Goal: Task Accomplishment & Management: Use online tool/utility

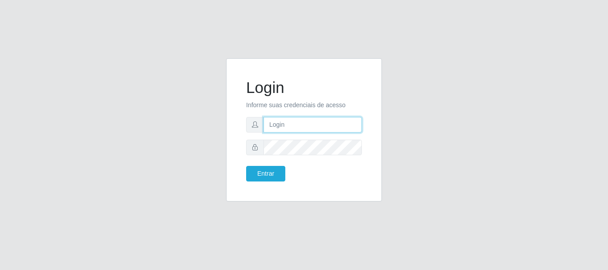
click at [269, 128] on input "text" at bounding box center [313, 125] width 98 height 16
type input "ivanetefranca010@gmail.com"
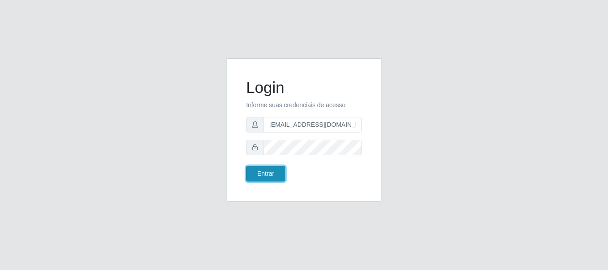
click at [257, 172] on button "Entrar" at bounding box center [265, 174] width 39 height 16
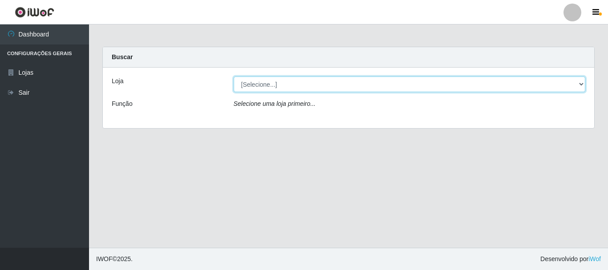
click at [580, 85] on select "[Selecione...] SuperFácil Atacado - Rodoviária" at bounding box center [410, 85] width 352 height 16
select select "400"
click at [234, 77] on select "[Selecione...] SuperFácil Atacado - Rodoviária" at bounding box center [410, 85] width 352 height 16
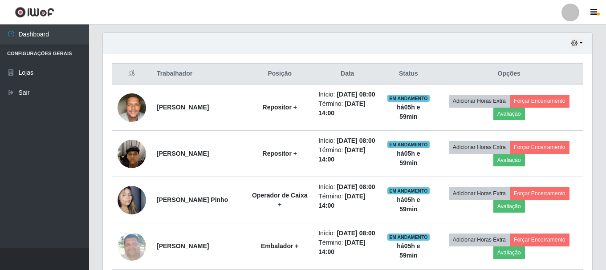
scroll to position [312, 0]
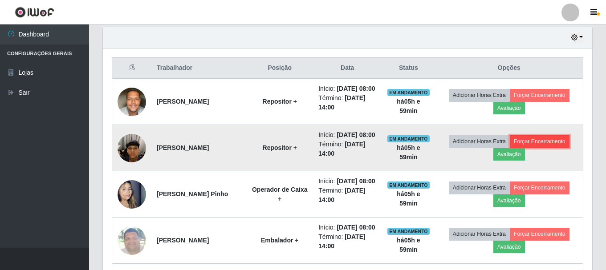
click at [521, 148] on button "Forçar Encerramento" at bounding box center [540, 141] width 60 height 12
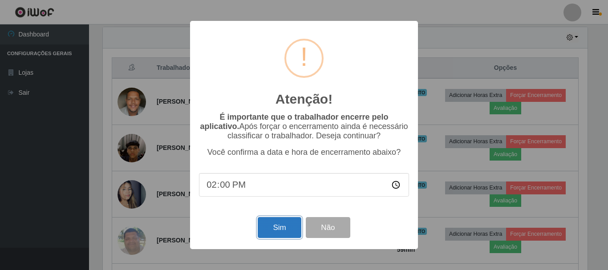
click at [269, 232] on button "Sim" at bounding box center [279, 227] width 43 height 21
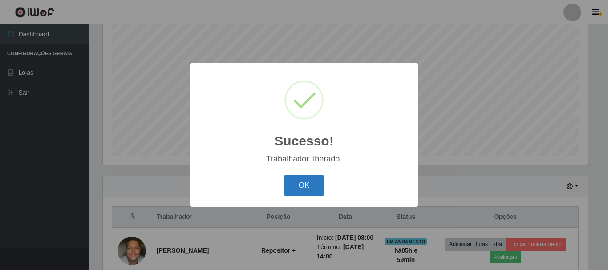
click at [309, 182] on button "OK" at bounding box center [304, 185] width 41 height 21
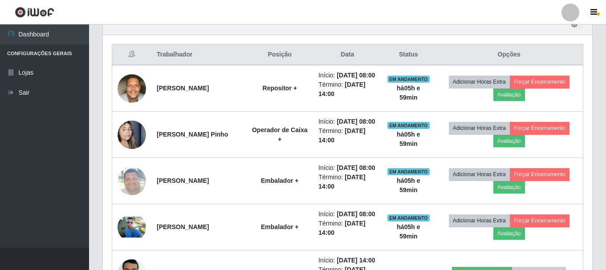
scroll to position [341, 0]
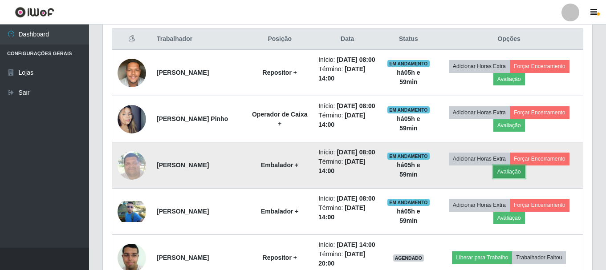
click at [514, 178] on button "Avaliação" at bounding box center [509, 172] width 32 height 12
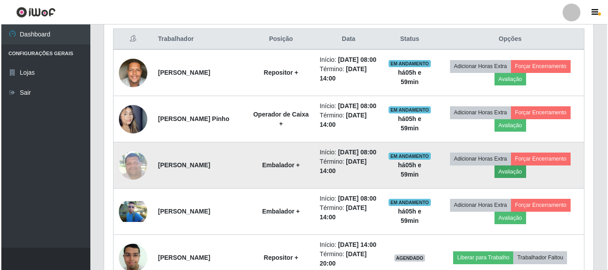
scroll to position [185, 485]
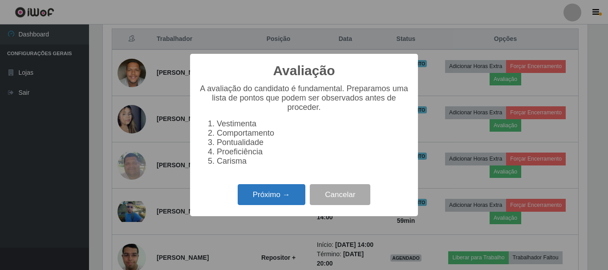
click at [269, 202] on button "Próximo →" at bounding box center [272, 194] width 68 height 21
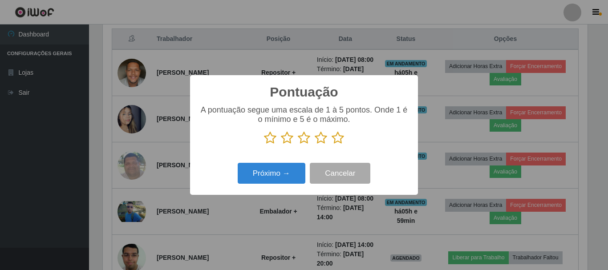
scroll to position [445100, 444800]
click at [339, 138] on icon at bounding box center [338, 137] width 12 height 13
click at [332, 145] on input "radio" at bounding box center [332, 145] width 0 height 0
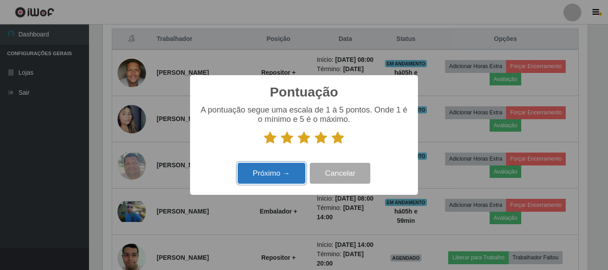
click at [267, 179] on button "Próximo →" at bounding box center [272, 173] width 68 height 21
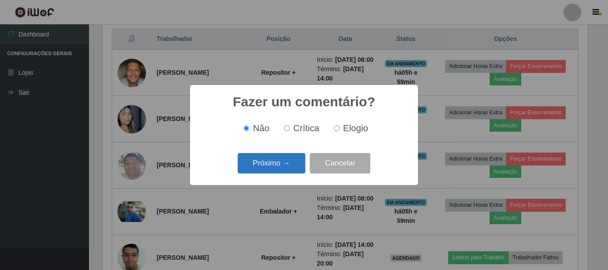
click at [265, 167] on button "Próximo →" at bounding box center [272, 163] width 68 height 21
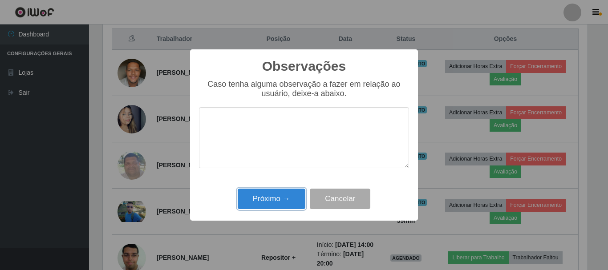
drag, startPoint x: 270, startPoint y: 202, endPoint x: 272, endPoint y: 207, distance: 5.2
click at [271, 204] on button "Próximo →" at bounding box center [272, 199] width 68 height 21
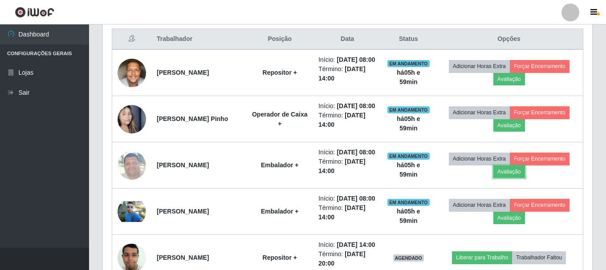
scroll to position [185, 489]
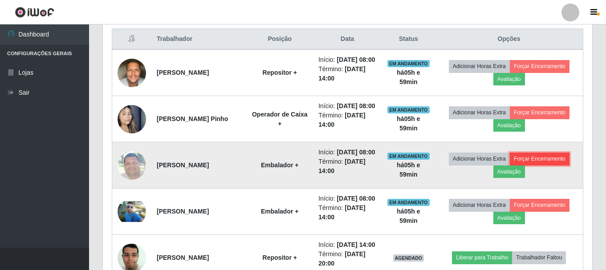
click at [529, 165] on button "Forçar Encerramento" at bounding box center [540, 159] width 60 height 12
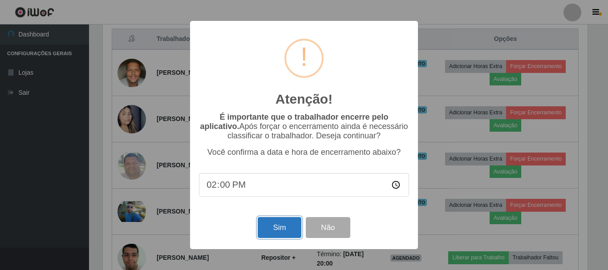
click at [284, 231] on button "Sim" at bounding box center [279, 227] width 43 height 21
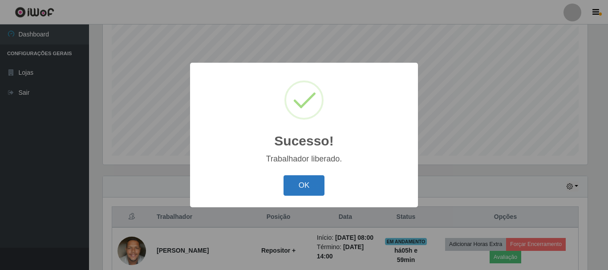
click at [299, 183] on button "OK" at bounding box center [304, 185] width 41 height 21
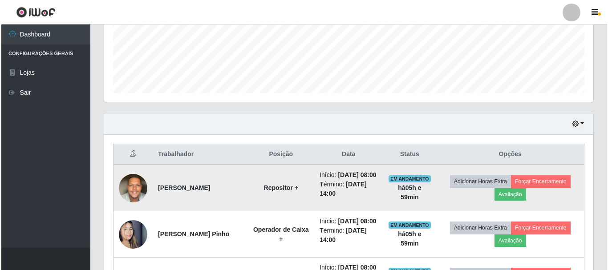
scroll to position [252, 0]
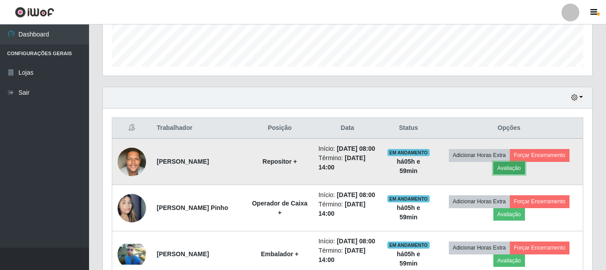
click at [505, 173] on button "Avaliação" at bounding box center [509, 168] width 32 height 12
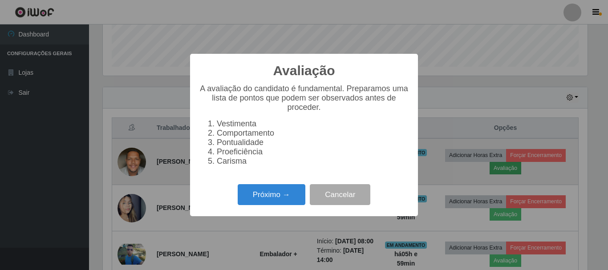
scroll to position [0, 0]
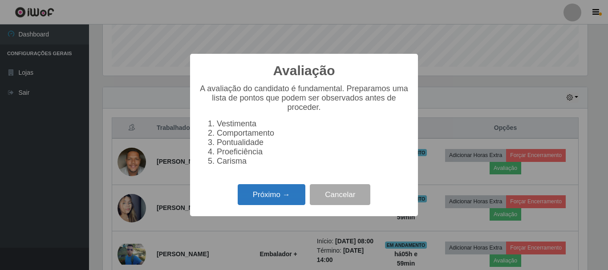
click at [248, 203] on button "Próximo →" at bounding box center [272, 194] width 68 height 21
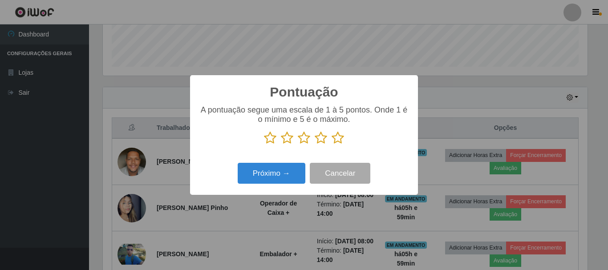
click at [322, 139] on icon at bounding box center [321, 137] width 12 height 13
click at [315, 145] on input "radio" at bounding box center [315, 145] width 0 height 0
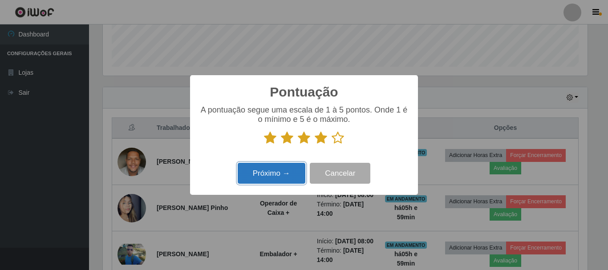
click at [259, 179] on button "Próximo →" at bounding box center [272, 173] width 68 height 21
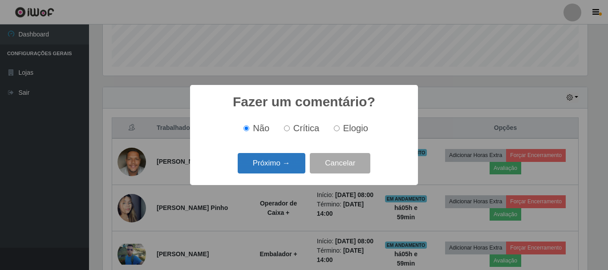
click at [266, 167] on button "Próximo →" at bounding box center [272, 163] width 68 height 21
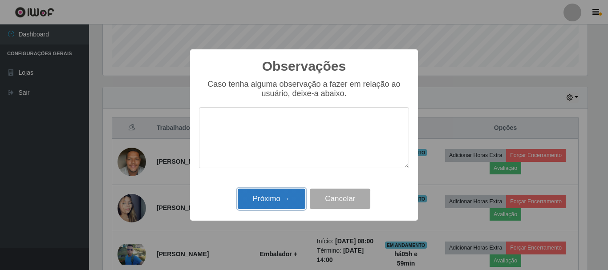
click at [262, 200] on button "Próximo →" at bounding box center [272, 199] width 68 height 21
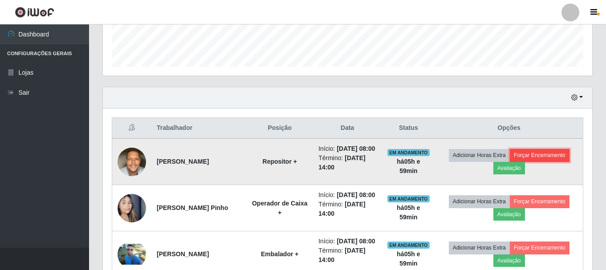
click at [526, 159] on button "Forçar Encerramento" at bounding box center [540, 155] width 60 height 12
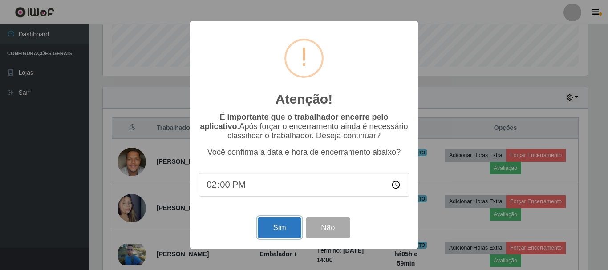
click at [276, 228] on button "Sim" at bounding box center [279, 227] width 43 height 21
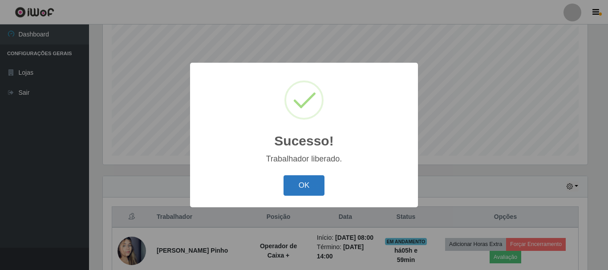
click at [305, 187] on button "OK" at bounding box center [304, 185] width 41 height 21
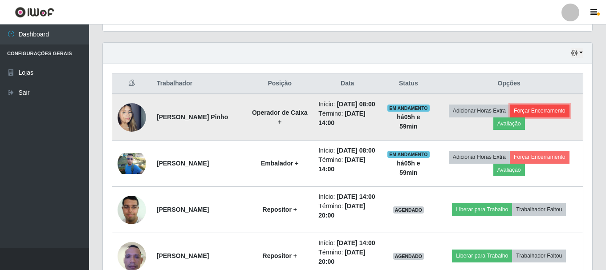
click at [522, 117] on button "Forçar Encerramento" at bounding box center [540, 111] width 60 height 12
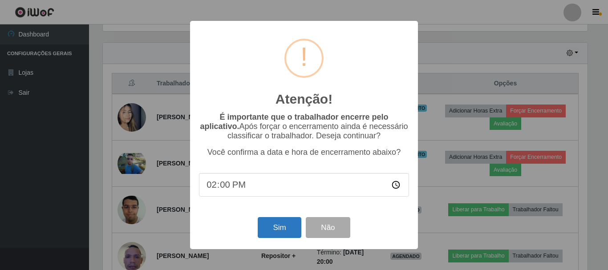
drag, startPoint x: 254, startPoint y: 231, endPoint x: 260, endPoint y: 232, distance: 5.4
click at [256, 232] on div "Sim Não" at bounding box center [304, 227] width 210 height 25
click at [272, 230] on button "Sim" at bounding box center [279, 227] width 43 height 21
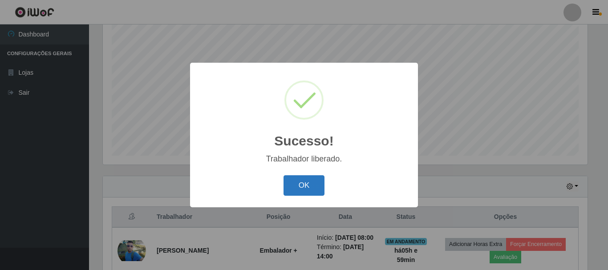
click at [303, 185] on button "OK" at bounding box center [304, 185] width 41 height 21
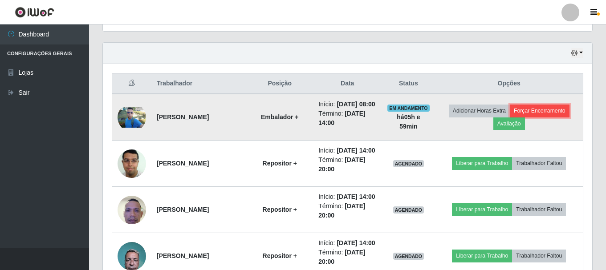
click at [524, 117] on button "Forçar Encerramento" at bounding box center [540, 111] width 60 height 12
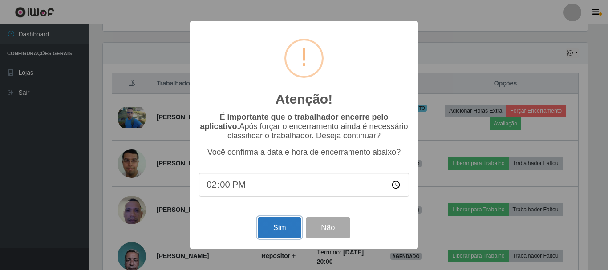
click at [278, 230] on button "Sim" at bounding box center [279, 227] width 43 height 21
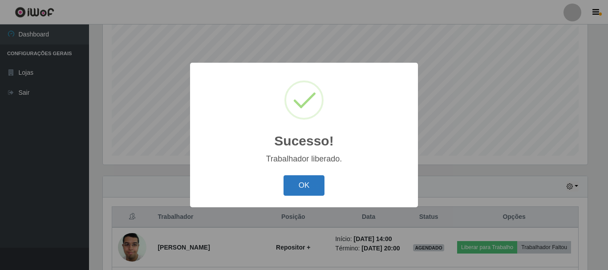
click at [301, 188] on button "OK" at bounding box center [304, 185] width 41 height 21
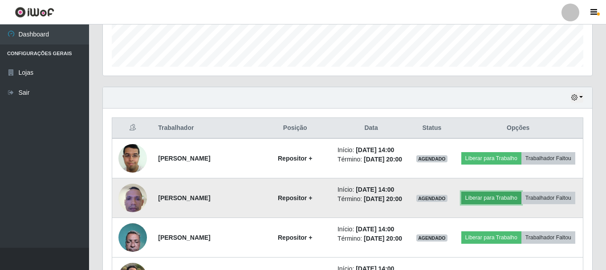
click at [517, 200] on button "Liberar para Trabalho" at bounding box center [491, 198] width 60 height 12
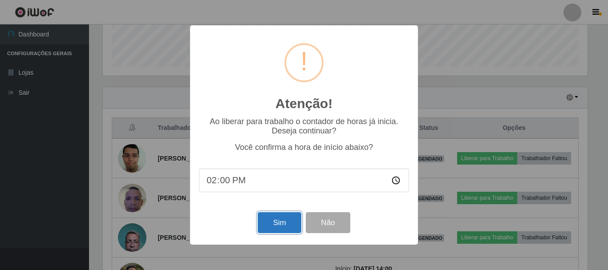
click at [279, 218] on button "Sim" at bounding box center [279, 222] width 43 height 21
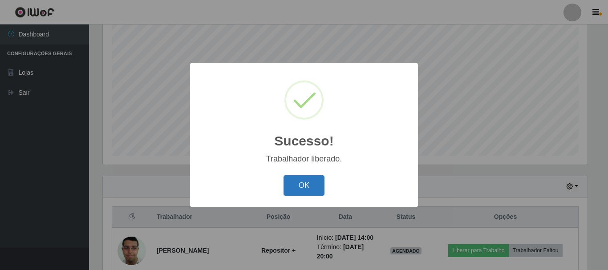
click at [300, 188] on button "OK" at bounding box center [304, 185] width 41 height 21
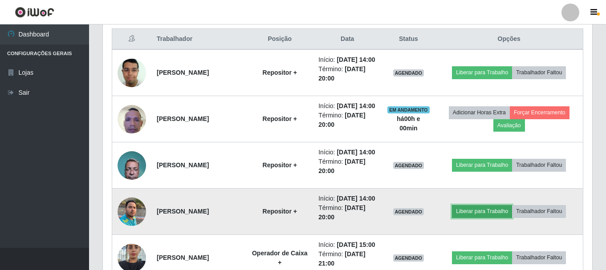
click at [473, 218] on button "Liberar para Trabalho" at bounding box center [482, 211] width 60 height 12
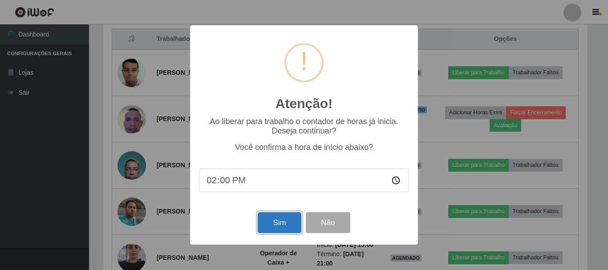
click at [278, 222] on button "Sim" at bounding box center [279, 222] width 43 height 21
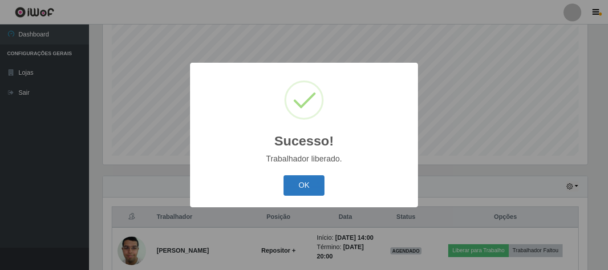
click at [291, 185] on button "OK" at bounding box center [304, 185] width 41 height 21
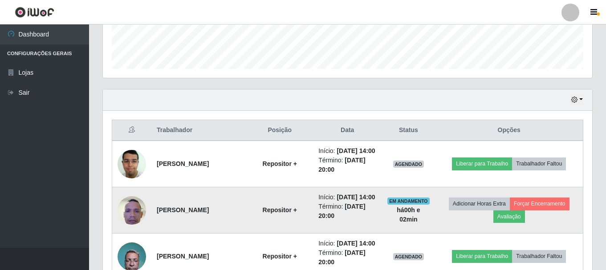
scroll to position [296, 0]
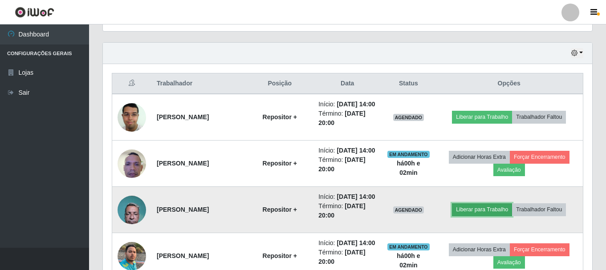
click at [472, 216] on button "Liberar para Trabalho" at bounding box center [482, 209] width 60 height 12
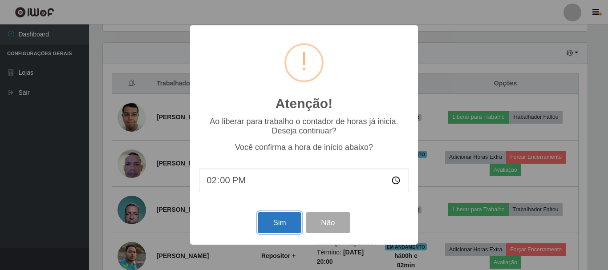
click at [278, 230] on button "Sim" at bounding box center [279, 222] width 43 height 21
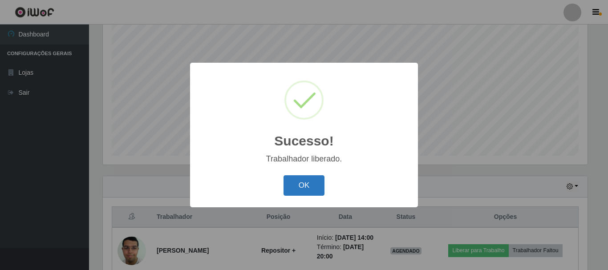
click at [301, 187] on button "OK" at bounding box center [304, 185] width 41 height 21
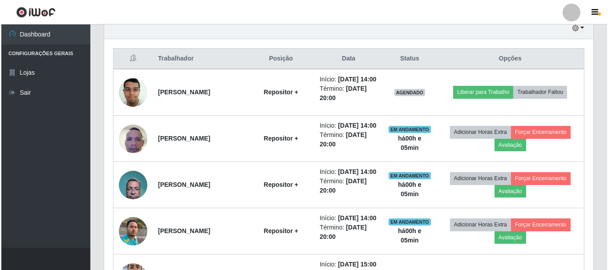
scroll to position [296, 0]
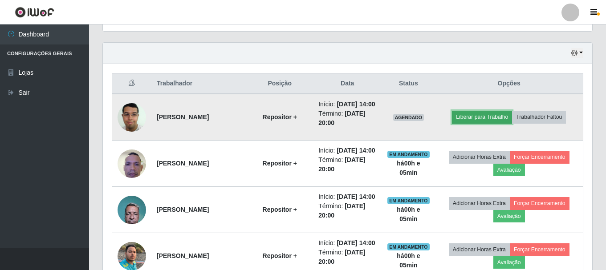
click at [472, 122] on button "Liberar para Trabalho" at bounding box center [482, 117] width 60 height 12
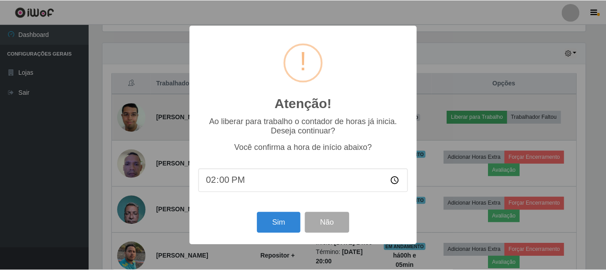
scroll to position [185, 485]
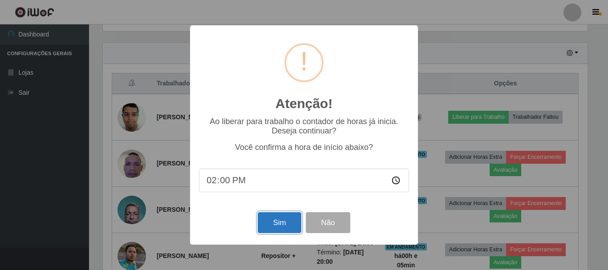
click at [287, 230] on button "Sim" at bounding box center [279, 222] width 43 height 21
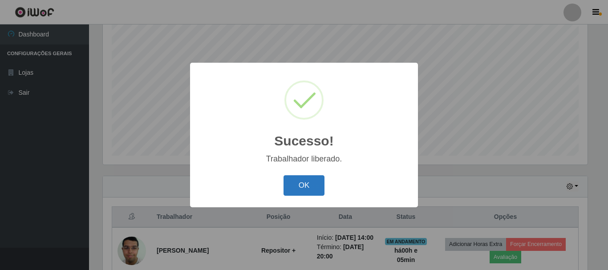
click at [304, 178] on button "OK" at bounding box center [304, 185] width 41 height 21
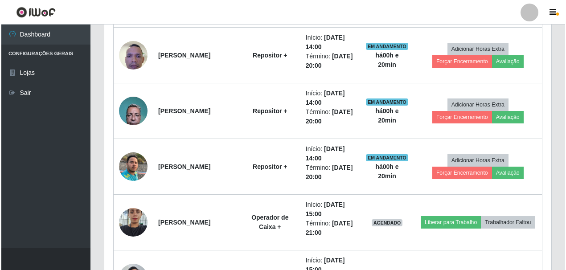
scroll to position [445100, 444838]
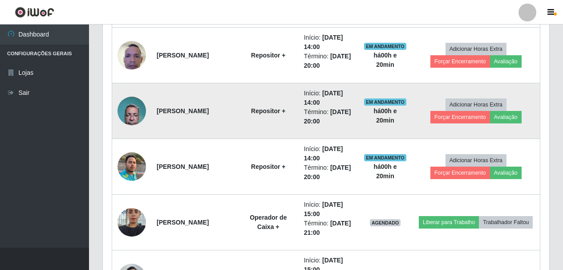
click at [128, 109] on img at bounding box center [132, 111] width 28 height 38
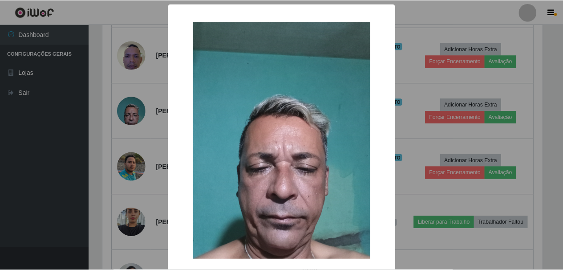
scroll to position [185, 442]
click at [130, 110] on div "× OK Cancel" at bounding box center [283, 135] width 566 height 270
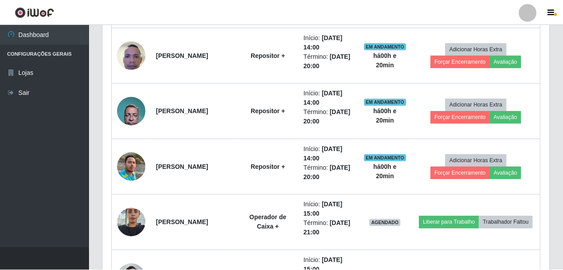
scroll to position [185, 447]
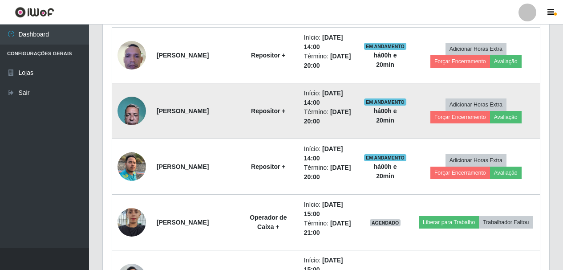
click at [130, 110] on img at bounding box center [132, 111] width 28 height 38
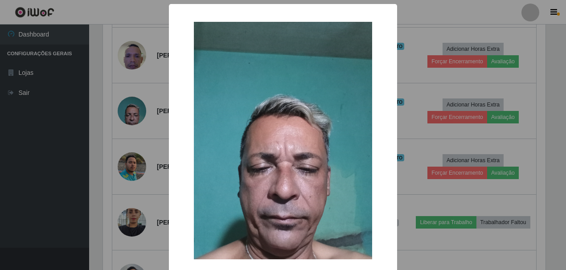
click at [70, 159] on div "× OK Cancel" at bounding box center [283, 135] width 566 height 270
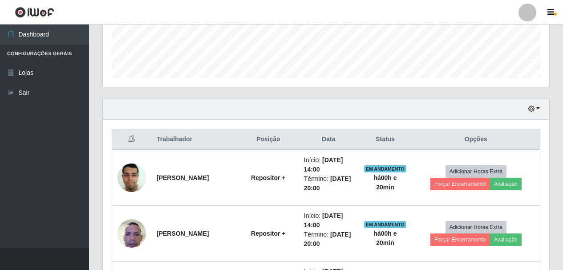
scroll to position [196, 0]
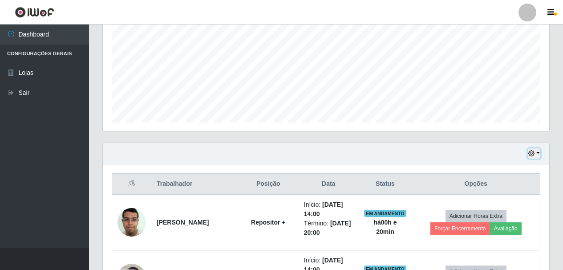
click at [532, 153] on icon "button" at bounding box center [532, 153] width 6 height 6
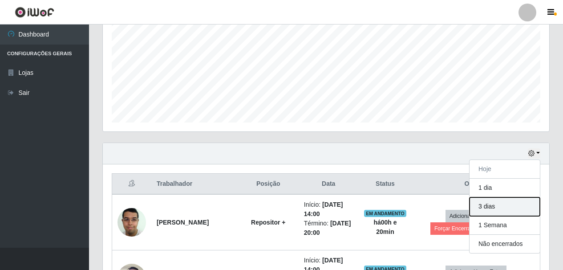
click at [498, 209] on button "3 dias" at bounding box center [505, 206] width 70 height 19
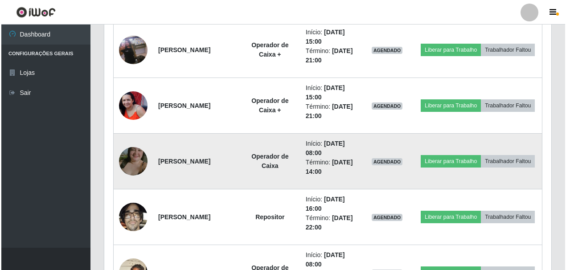
scroll to position [864, 0]
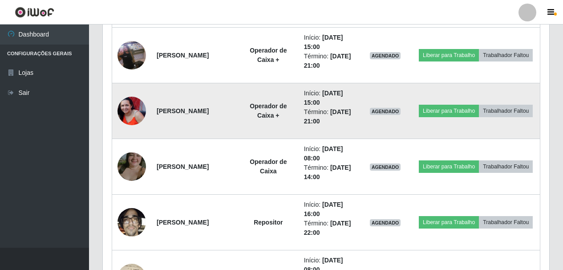
click at [128, 109] on img at bounding box center [132, 111] width 28 height 28
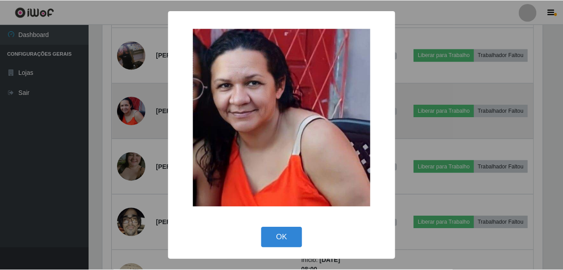
scroll to position [185, 442]
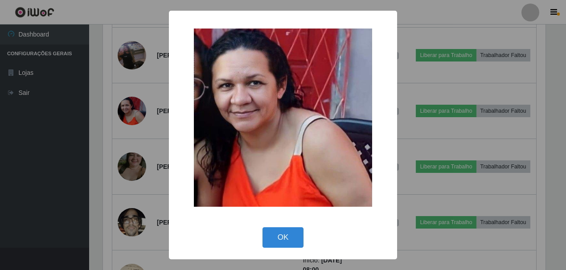
click at [40, 182] on div "× OK Cancel" at bounding box center [283, 135] width 566 height 270
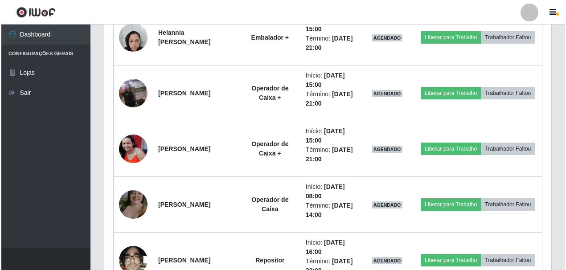
scroll to position [819, 0]
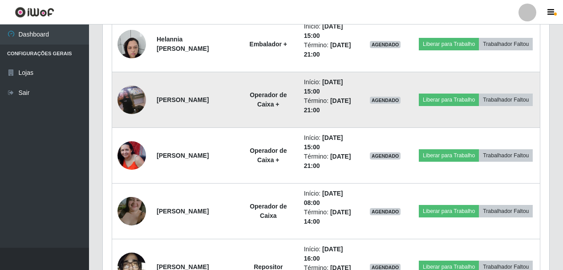
click at [126, 98] on img at bounding box center [132, 99] width 28 height 51
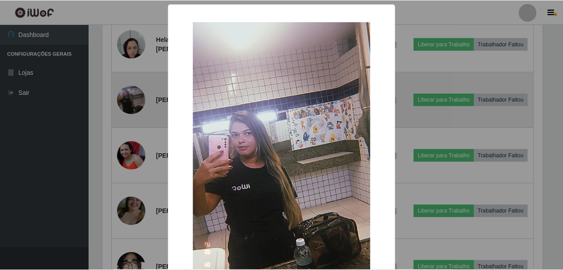
scroll to position [185, 442]
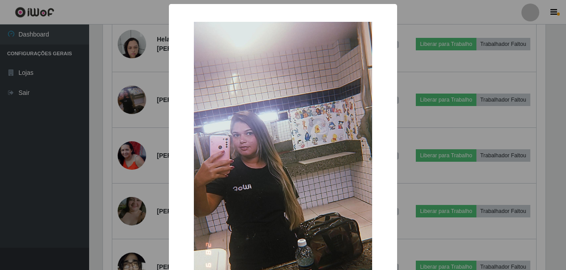
click at [61, 138] on div "× OK Cancel" at bounding box center [283, 135] width 566 height 270
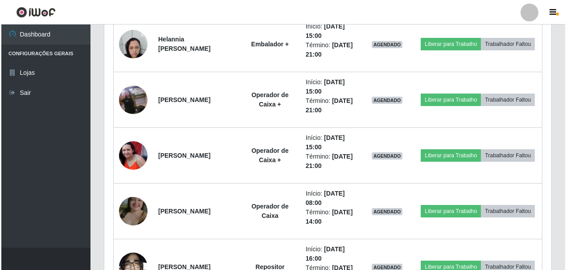
scroll to position [775, 0]
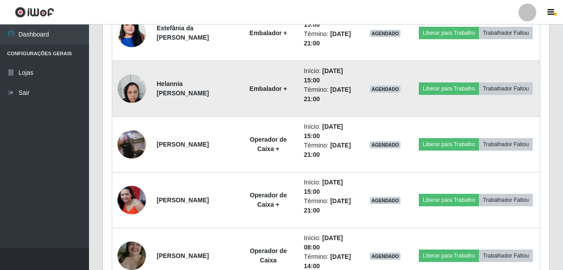
click at [130, 89] on img at bounding box center [132, 88] width 28 height 38
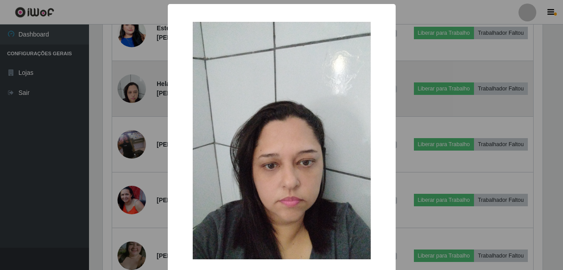
scroll to position [185, 442]
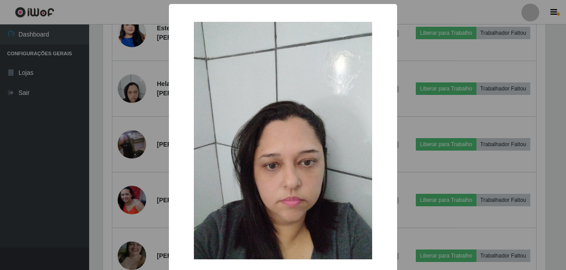
click at [64, 131] on div "× OK Cancel" at bounding box center [283, 135] width 566 height 270
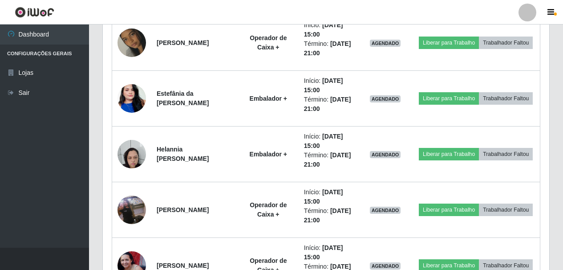
scroll to position [686, 0]
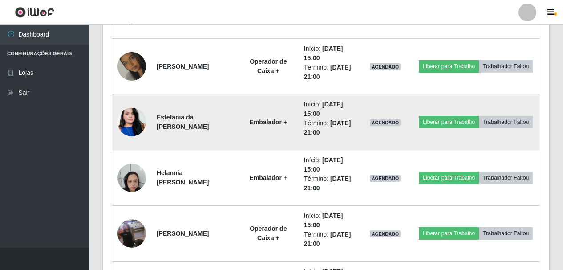
click at [135, 122] on img at bounding box center [132, 122] width 28 height 51
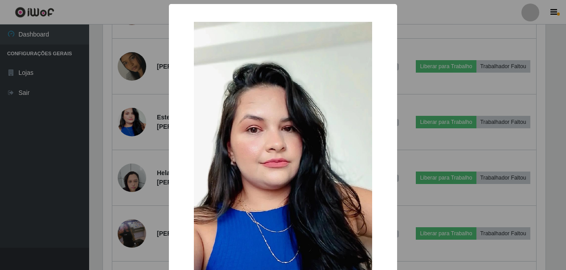
click at [45, 164] on div "× OK Cancel" at bounding box center [283, 135] width 566 height 270
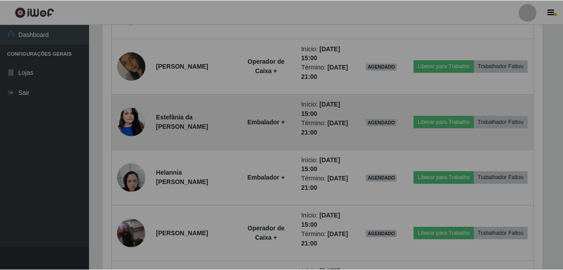
scroll to position [185, 447]
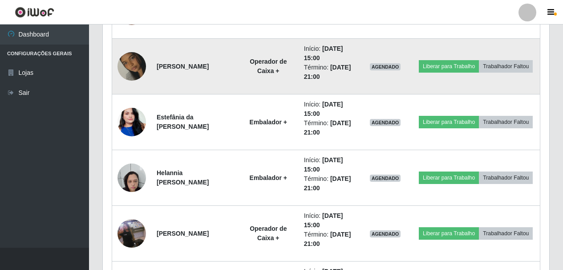
click at [131, 63] on img at bounding box center [132, 66] width 28 height 51
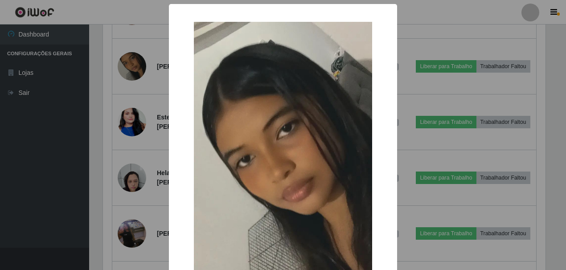
click at [63, 140] on div "× OK Cancel" at bounding box center [283, 135] width 566 height 270
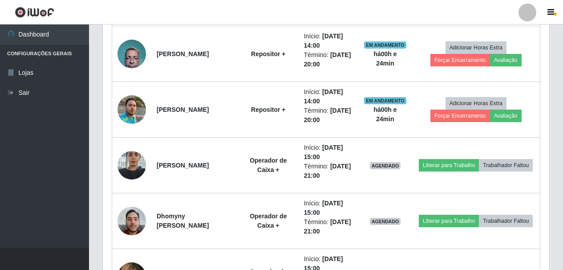
scroll to position [463, 0]
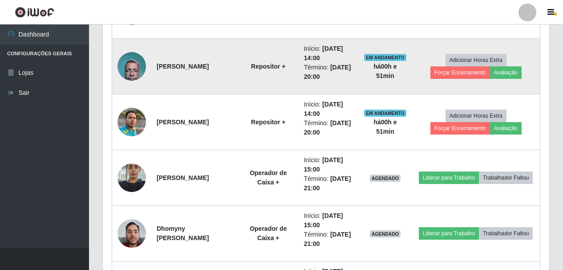
click at [129, 68] on img at bounding box center [132, 66] width 28 height 38
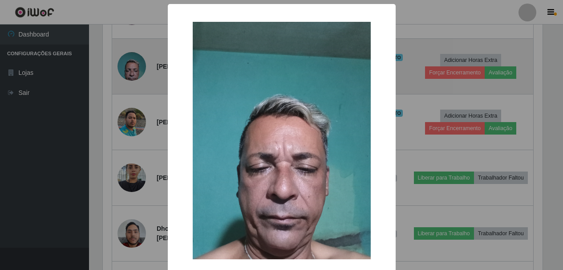
scroll to position [185, 442]
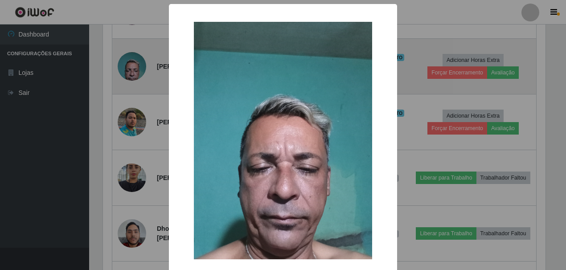
click at [129, 68] on div "× OK Cancel" at bounding box center [283, 135] width 566 height 270
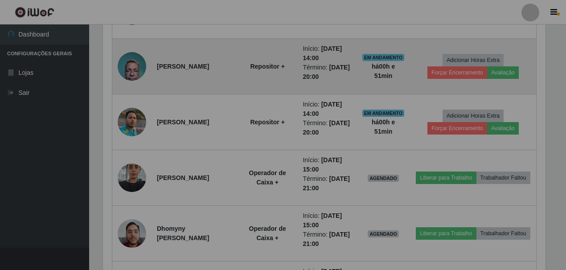
scroll to position [185, 447]
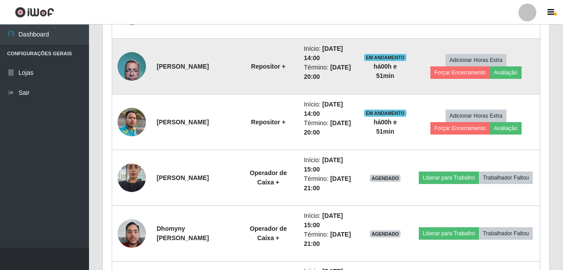
click at [130, 68] on img at bounding box center [132, 66] width 28 height 38
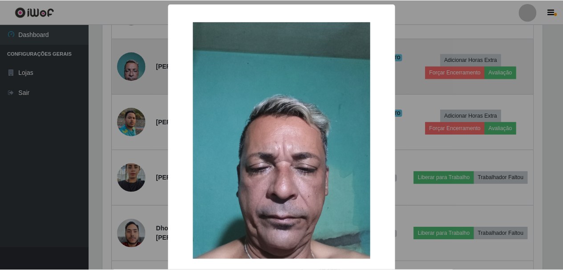
scroll to position [185, 442]
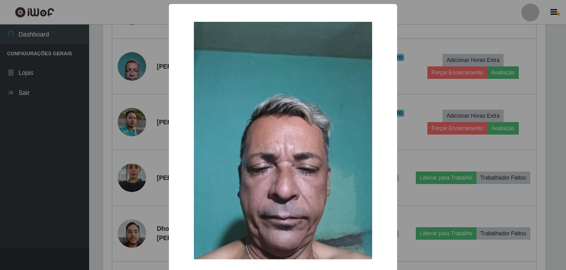
click at [46, 163] on div "× OK Cancel" at bounding box center [283, 135] width 566 height 270
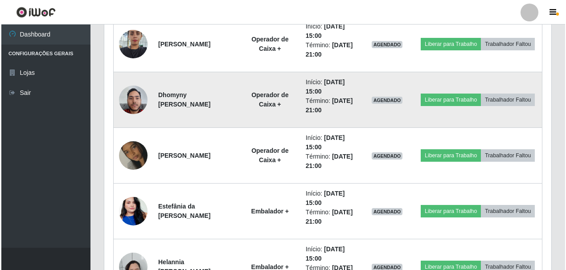
scroll to position [641, 0]
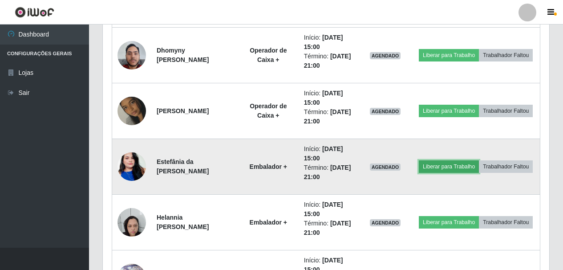
click at [473, 163] on button "Liberar para Trabalho" at bounding box center [449, 166] width 60 height 12
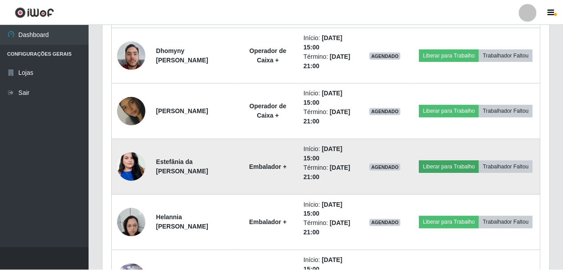
scroll to position [185, 442]
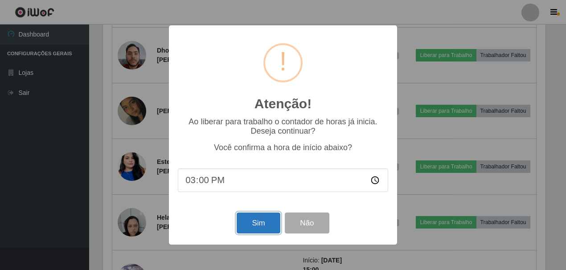
click at [258, 223] on button "Sim" at bounding box center [257, 222] width 43 height 21
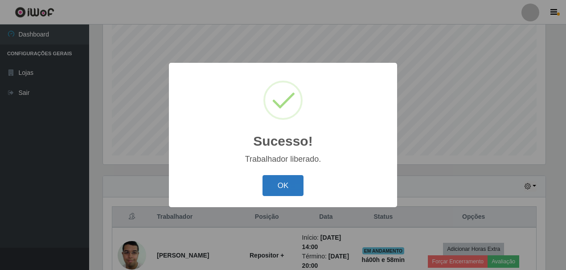
click at [272, 183] on button "OK" at bounding box center [282, 185] width 41 height 21
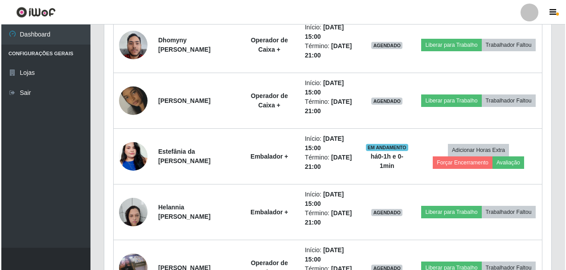
scroll to position [653, 0]
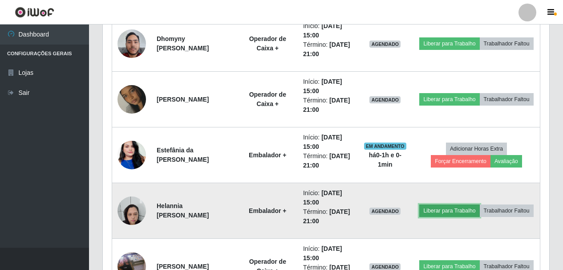
click at [473, 206] on button "Liberar para Trabalho" at bounding box center [449, 210] width 60 height 12
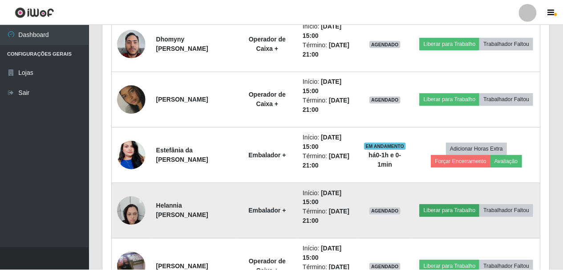
scroll to position [185, 442]
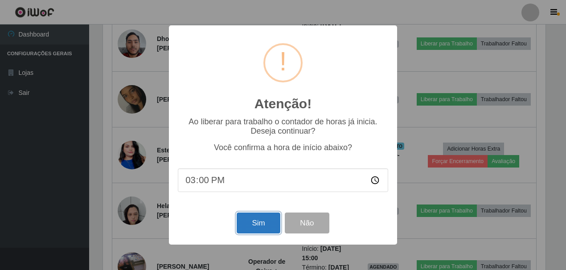
click at [252, 227] on button "Sim" at bounding box center [257, 222] width 43 height 21
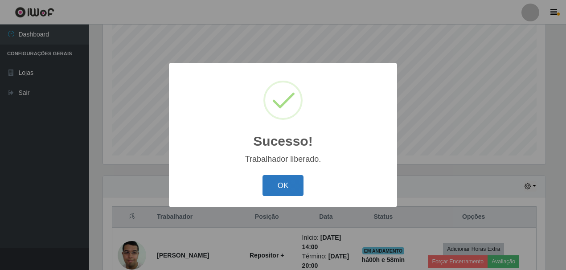
click at [279, 188] on button "OK" at bounding box center [282, 185] width 41 height 21
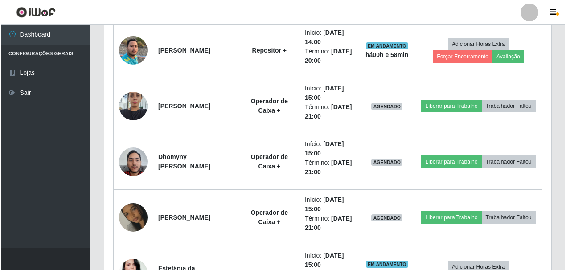
scroll to position [519, 0]
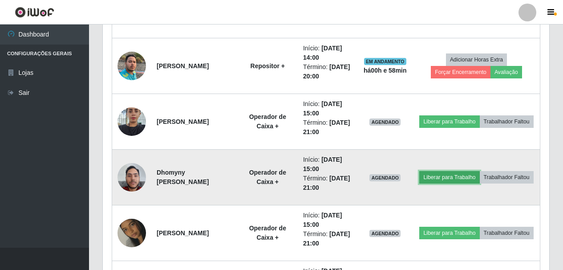
click at [475, 172] on button "Liberar para Trabalho" at bounding box center [449, 177] width 60 height 12
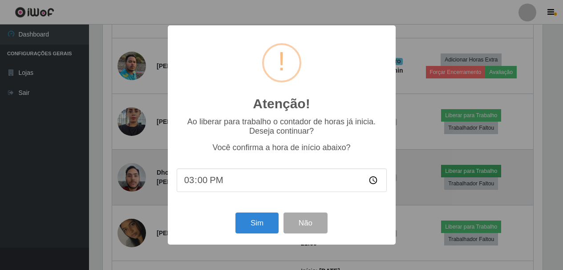
scroll to position [185, 442]
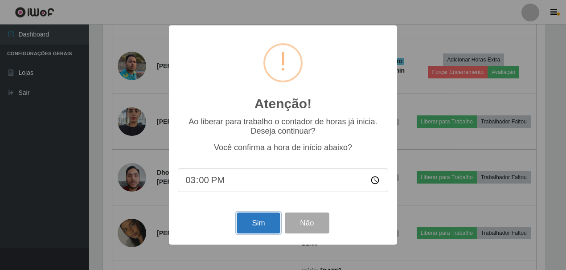
click at [252, 225] on button "Sim" at bounding box center [257, 222] width 43 height 21
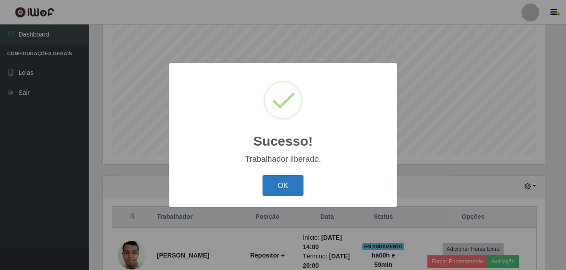
click at [275, 187] on button "OK" at bounding box center [282, 185] width 41 height 21
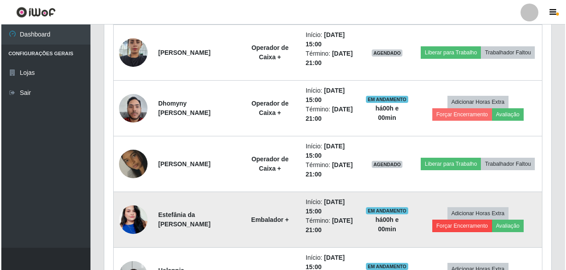
scroll to position [608, 0]
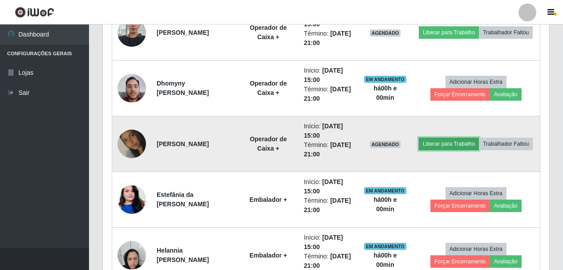
click at [465, 139] on button "Liberar para Trabalho" at bounding box center [449, 144] width 60 height 12
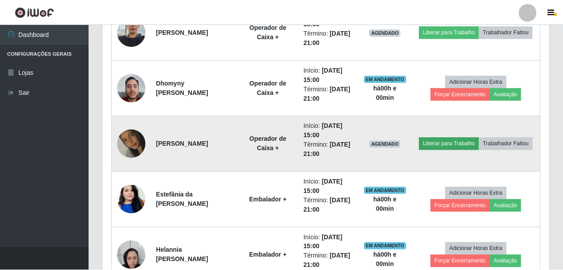
scroll to position [185, 442]
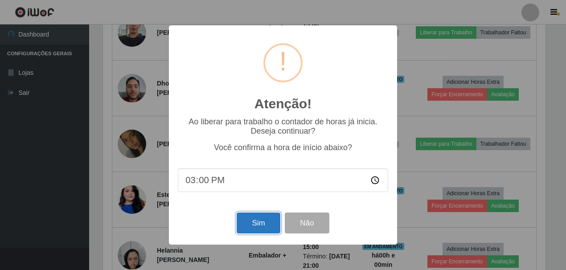
click at [255, 228] on button "Sim" at bounding box center [257, 222] width 43 height 21
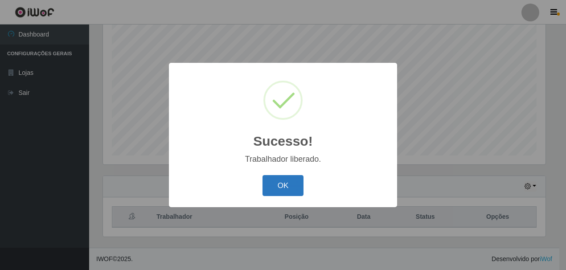
click at [277, 196] on button "OK" at bounding box center [282, 185] width 41 height 21
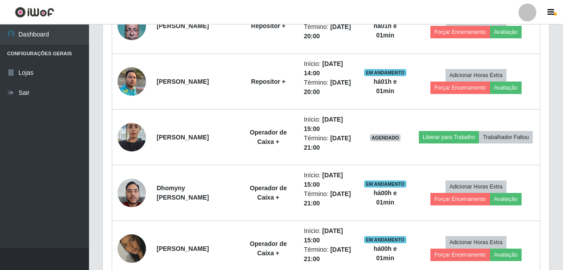
scroll to position [519, 0]
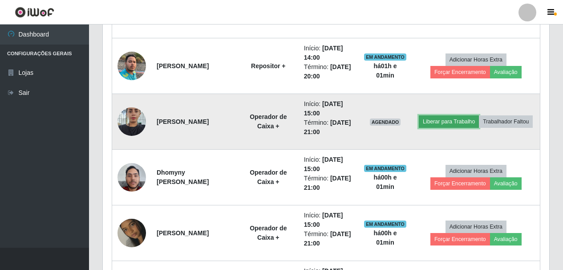
click at [464, 115] on button "Liberar para Trabalho" at bounding box center [449, 121] width 60 height 12
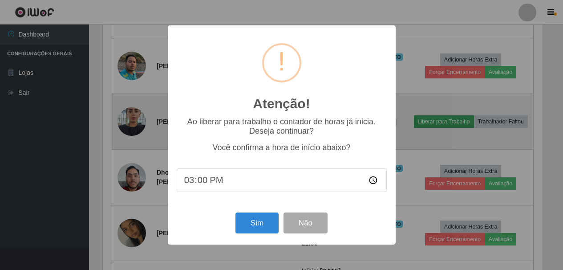
scroll to position [185, 442]
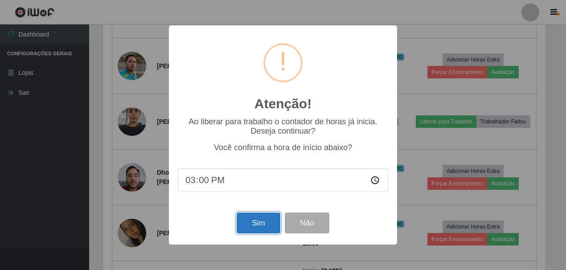
click at [251, 225] on button "Sim" at bounding box center [257, 222] width 43 height 21
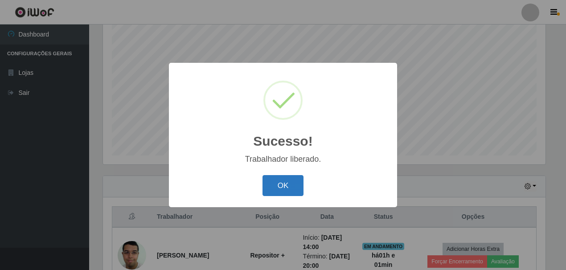
click at [280, 185] on button "OK" at bounding box center [282, 185] width 41 height 21
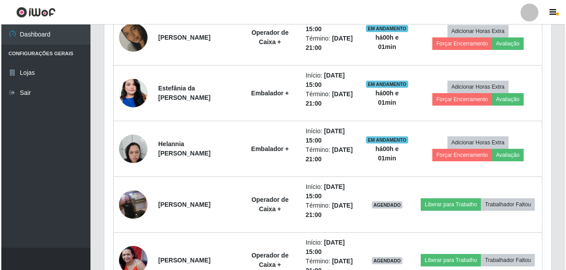
scroll to position [742, 0]
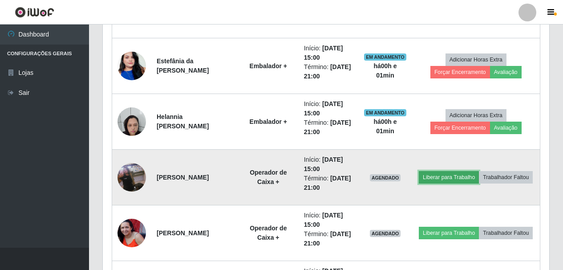
click at [467, 174] on button "Liberar para Trabalho" at bounding box center [449, 177] width 60 height 12
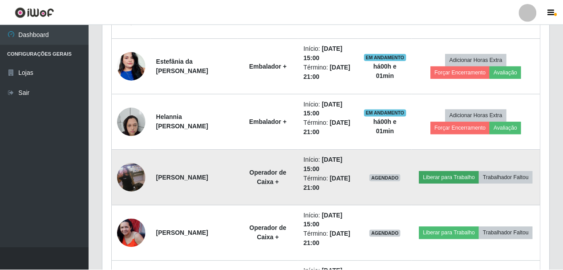
scroll to position [185, 442]
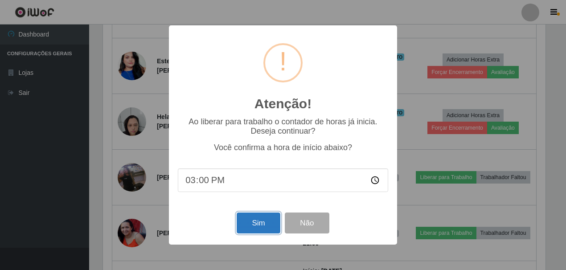
click at [259, 224] on button "Sim" at bounding box center [257, 222] width 43 height 21
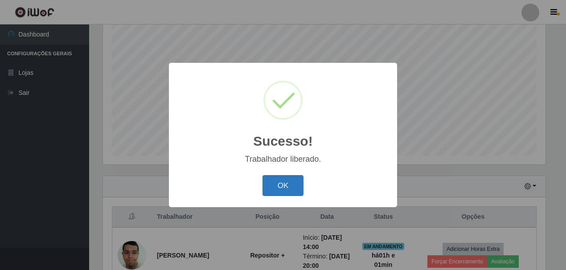
click at [275, 186] on button "OK" at bounding box center [282, 185] width 41 height 21
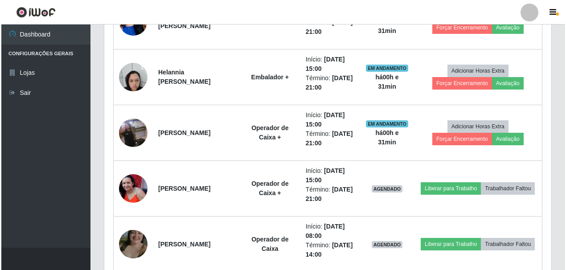
scroll to position [831, 0]
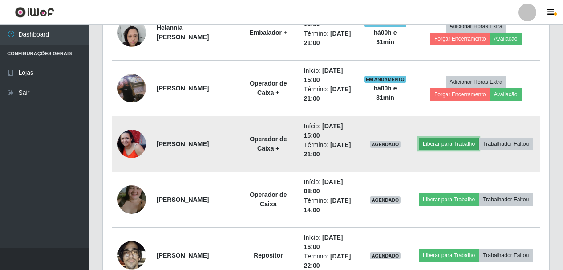
click at [469, 138] on button "Liberar para Trabalho" at bounding box center [449, 144] width 60 height 12
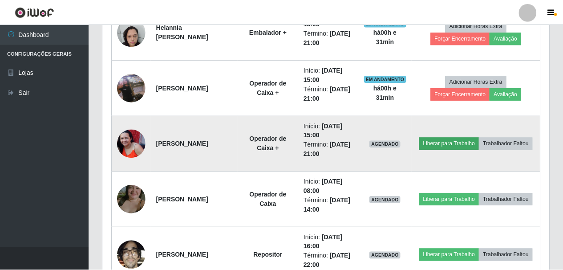
scroll to position [185, 442]
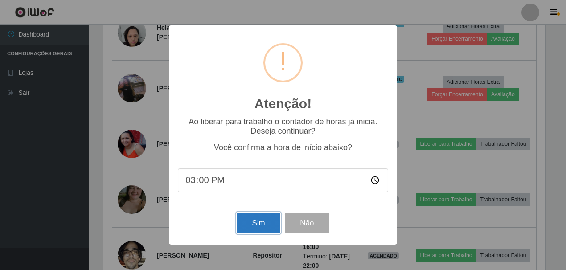
drag, startPoint x: 250, startPoint y: 227, endPoint x: 284, endPoint y: 195, distance: 46.6
click at [251, 226] on button "Sim" at bounding box center [257, 222] width 43 height 21
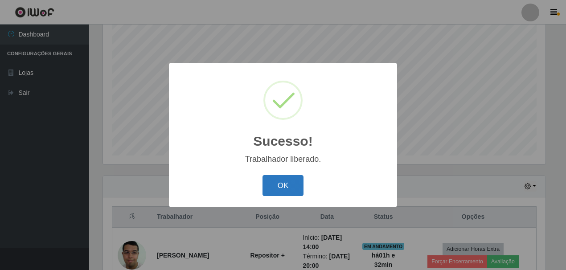
click at [300, 179] on button "OK" at bounding box center [282, 185] width 41 height 21
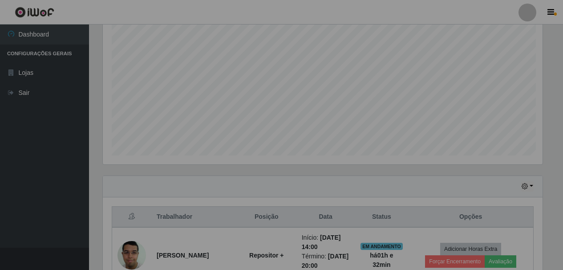
scroll to position [185, 447]
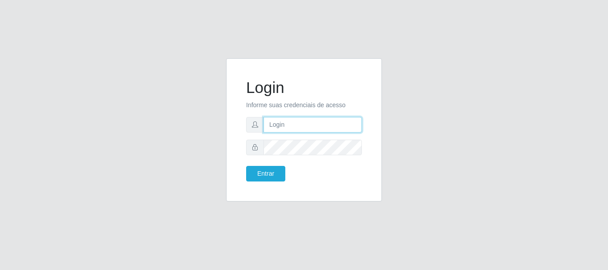
click at [290, 126] on input "text" at bounding box center [313, 125] width 98 height 16
type input "[EMAIL_ADDRESS][DOMAIN_NAME]"
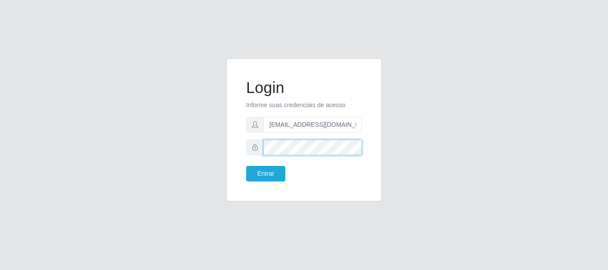
click at [246, 166] on button "Entrar" at bounding box center [265, 174] width 39 height 16
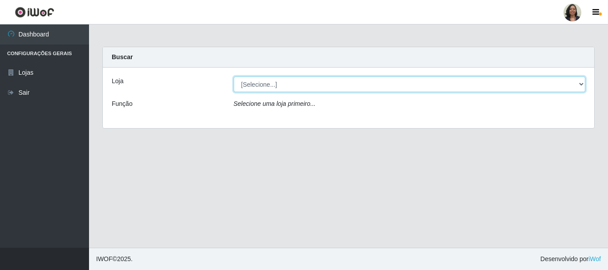
click at [582, 84] on select "[Selecione...] SuperFácil Atacado - Rodoviária" at bounding box center [410, 85] width 352 height 16
select select "400"
click at [234, 77] on select "[Selecione...] SuperFácil Atacado - Rodoviária" at bounding box center [410, 85] width 352 height 16
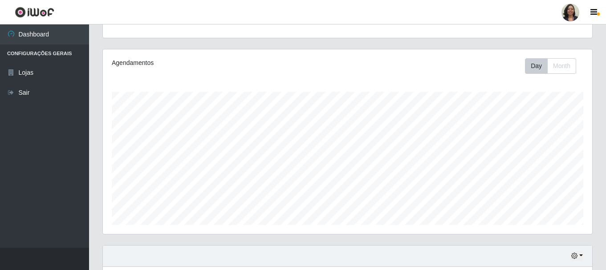
scroll to position [62, 0]
